Goal: Find specific page/section: Find specific page/section

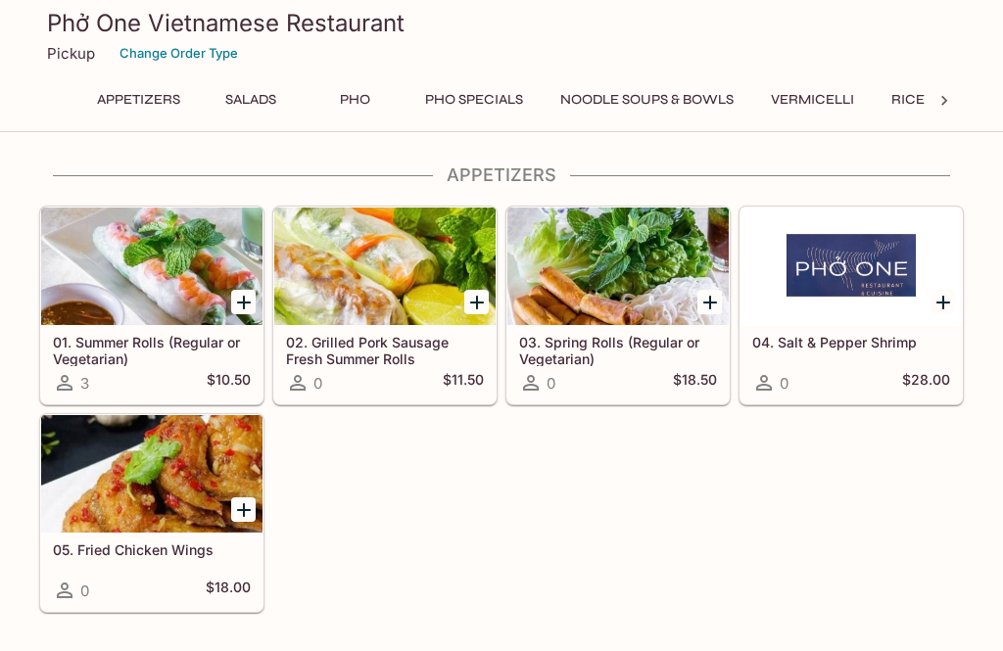
click at [103, 275] on div at bounding box center [151, 267] width 221 height 118
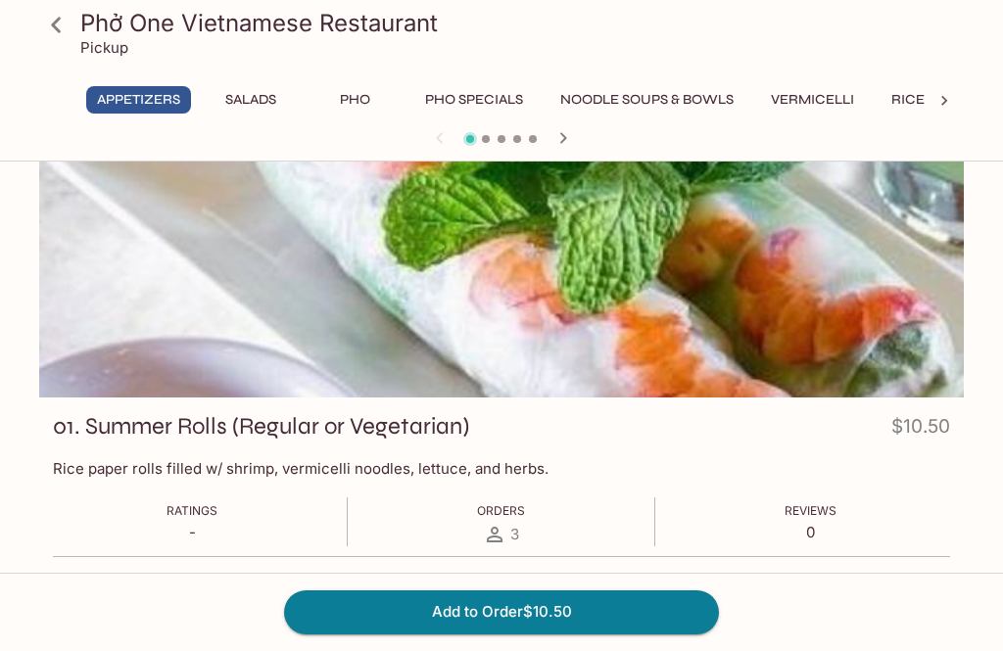
scroll to position [46, 0]
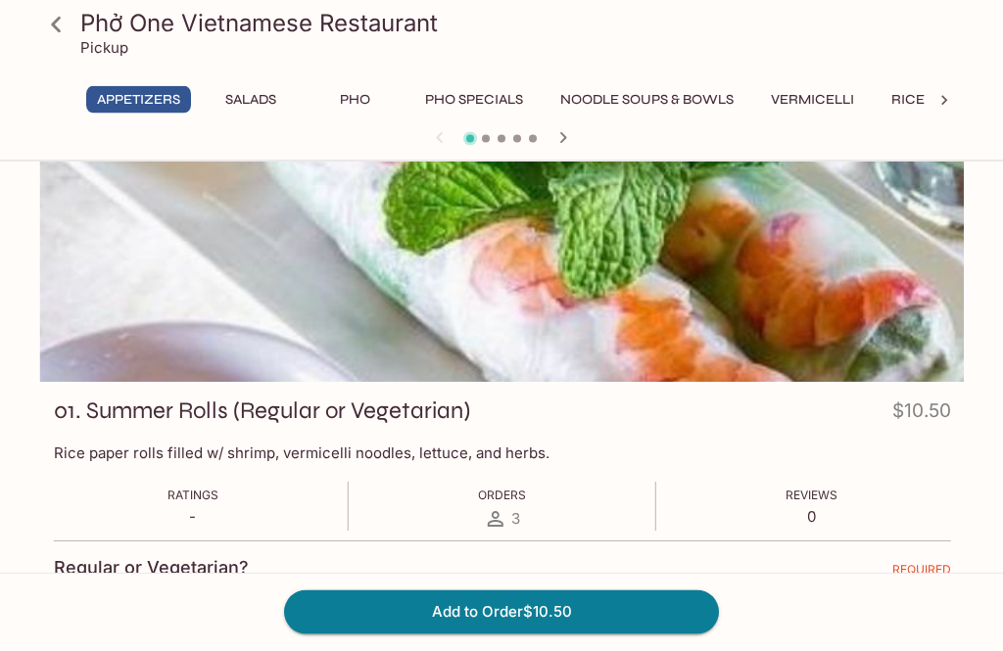
click at [252, 92] on button "Salads" at bounding box center [251, 99] width 88 height 27
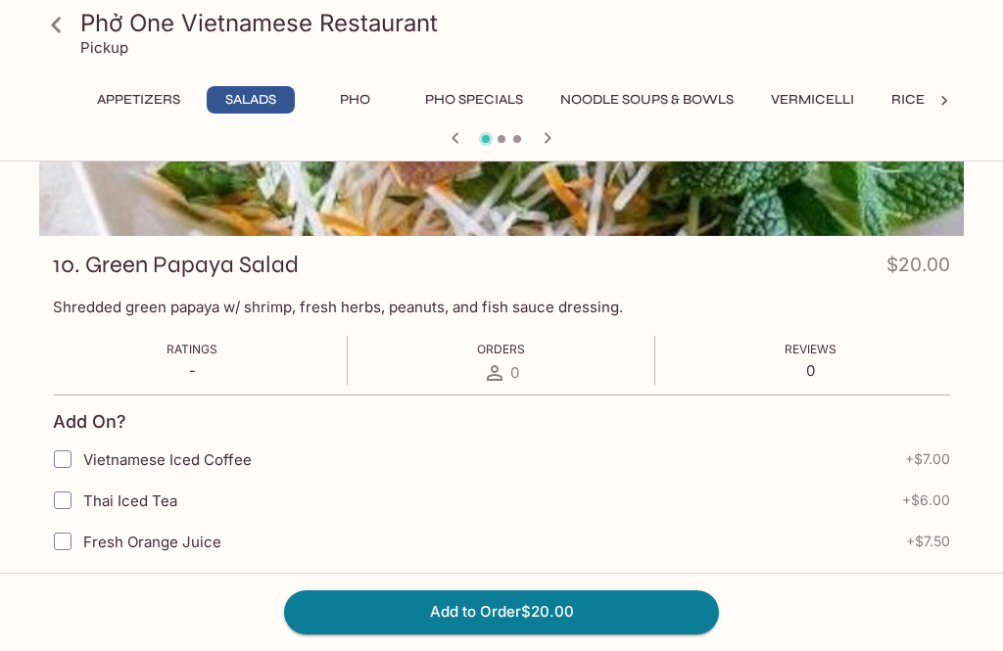
scroll to position [0, 0]
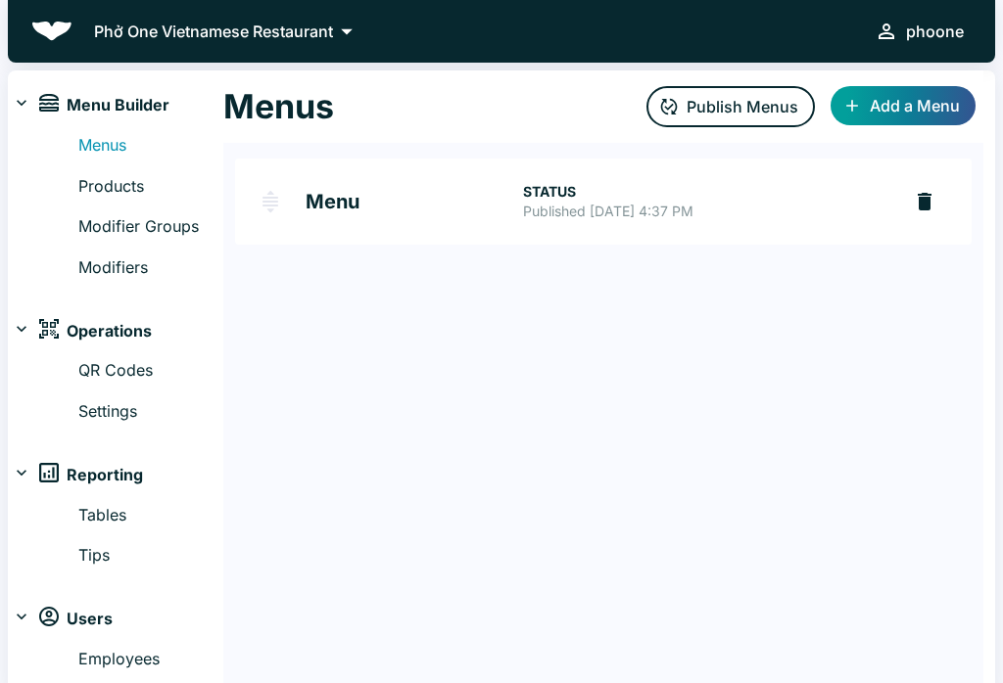
click at [71, 623] on span "Users" at bounding box center [90, 619] width 46 height 25
click at [25, 612] on icon at bounding box center [22, 617] width 20 height 20
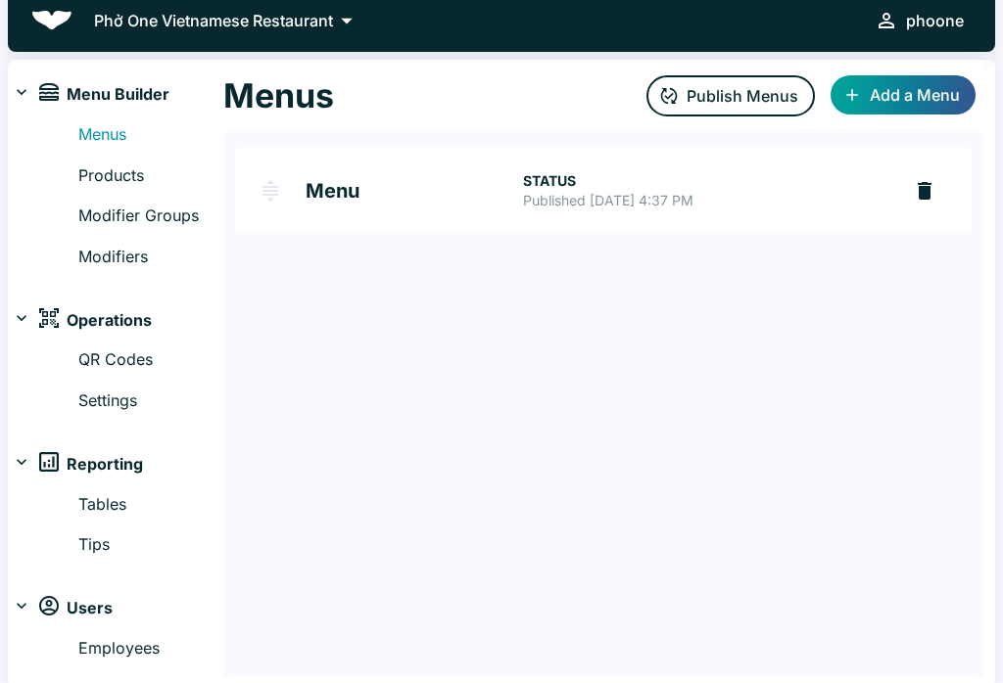
click at [103, 648] on link "Employees" at bounding box center [150, 648] width 145 height 25
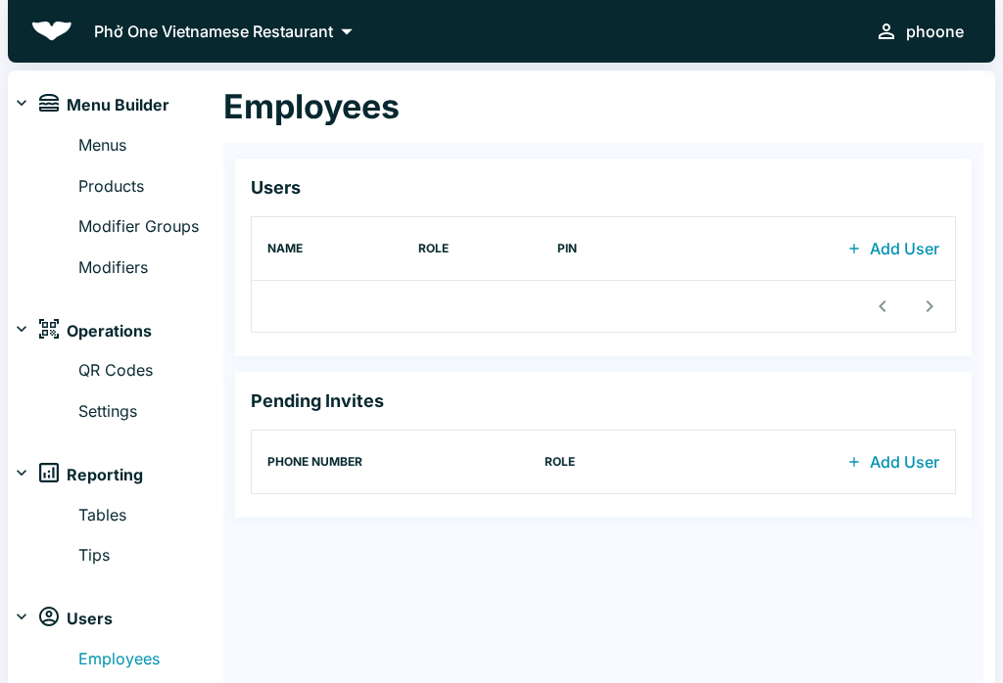
click at [41, 24] on img at bounding box center [51, 32] width 41 height 20
click at [40, 30] on img at bounding box center [51, 32] width 41 height 20
